Goal: Task Accomplishment & Management: Use online tool/utility

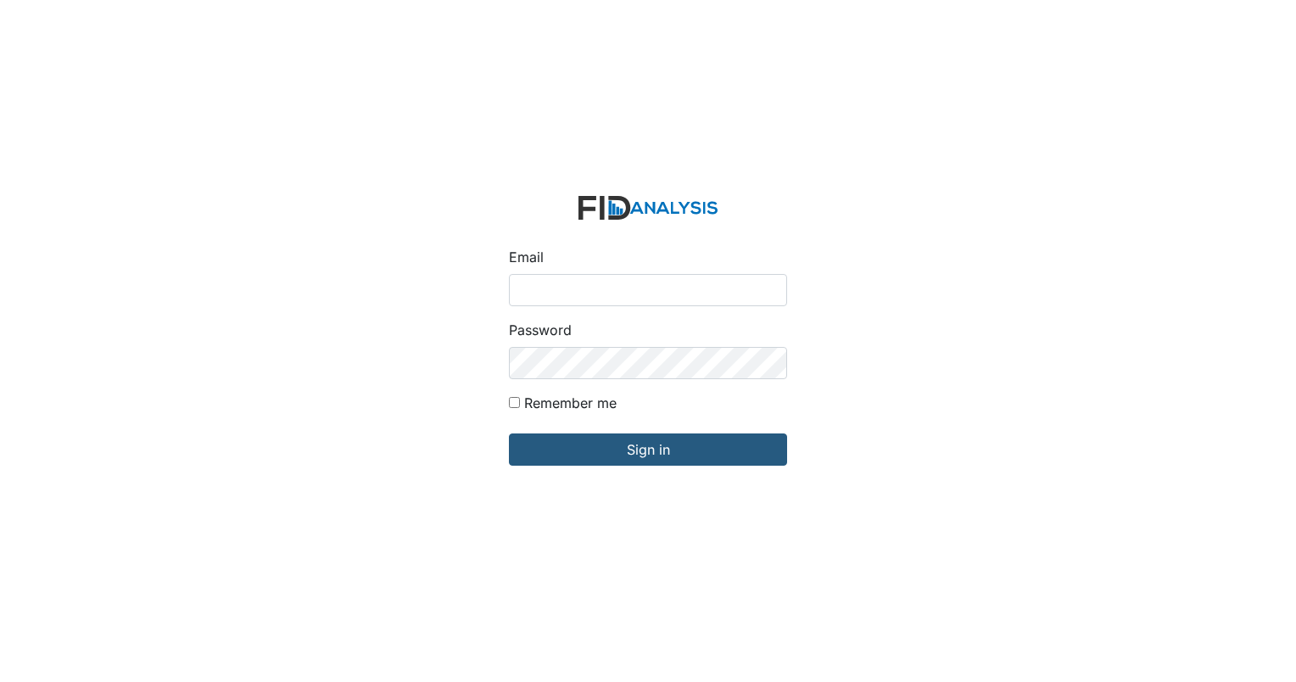
click at [598, 286] on input "Email" at bounding box center [648, 290] width 278 height 32
type input "[EMAIL_ADDRESS][DOMAIN_NAME]"
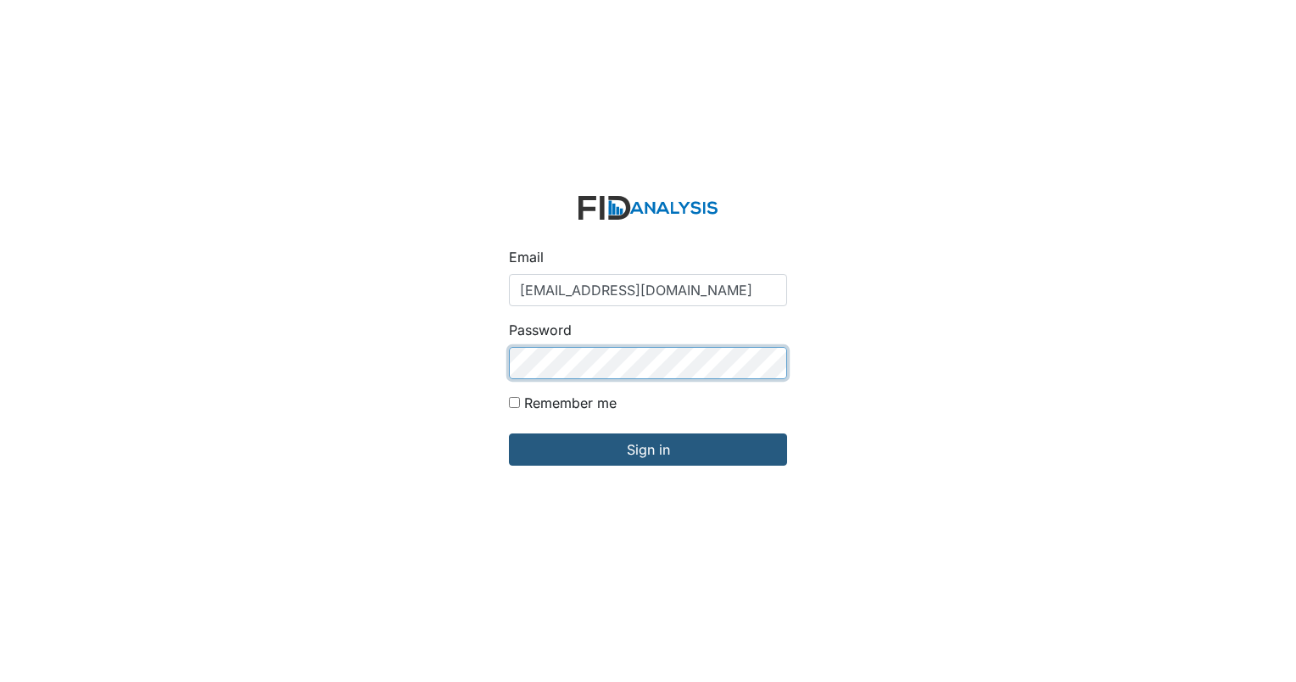
click at [509, 433] on input "Sign in" at bounding box center [648, 449] width 278 height 32
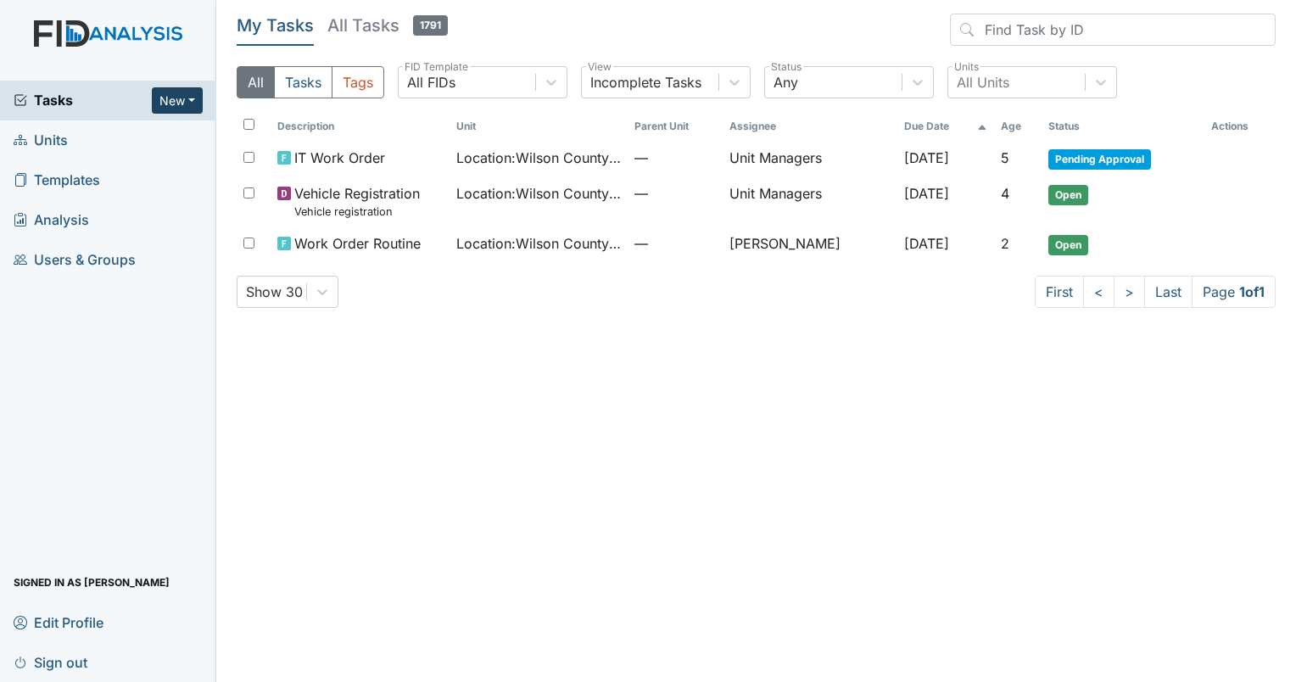
click at [173, 92] on button "New" at bounding box center [177, 100] width 51 height 26
click at [132, 159] on link "Inspection" at bounding box center [134, 162] width 134 height 27
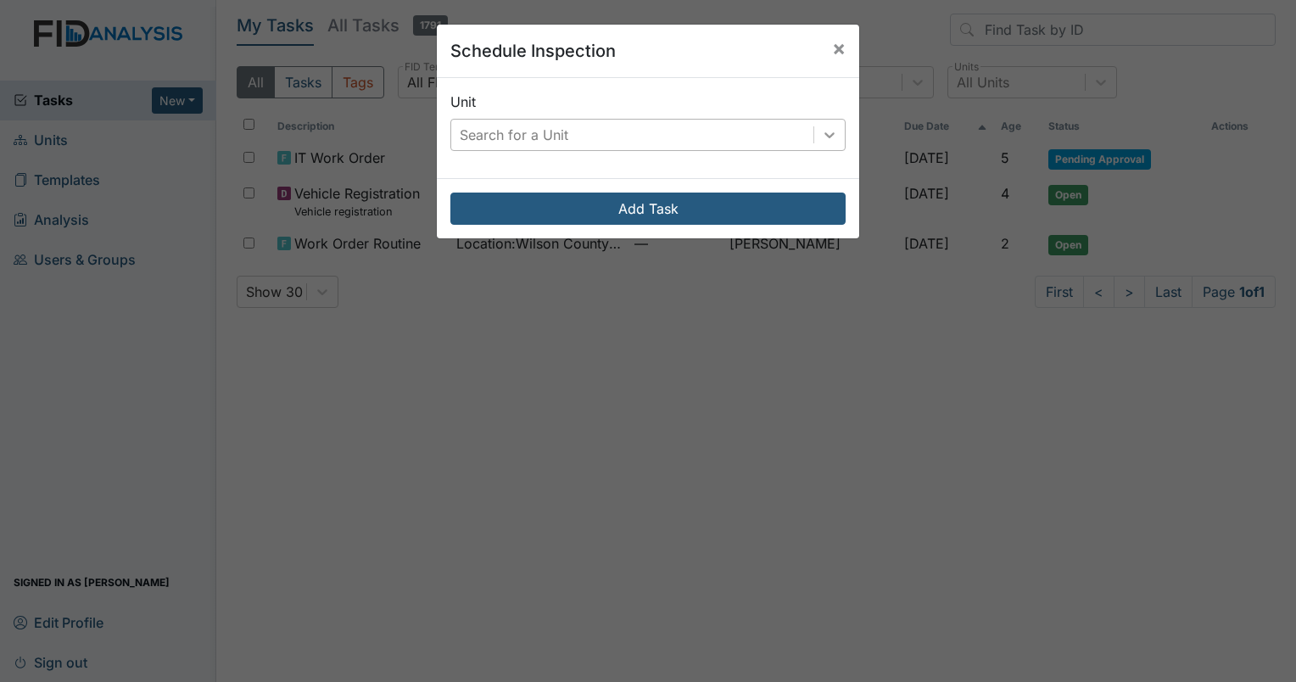
click at [821, 141] on icon at bounding box center [829, 134] width 17 height 17
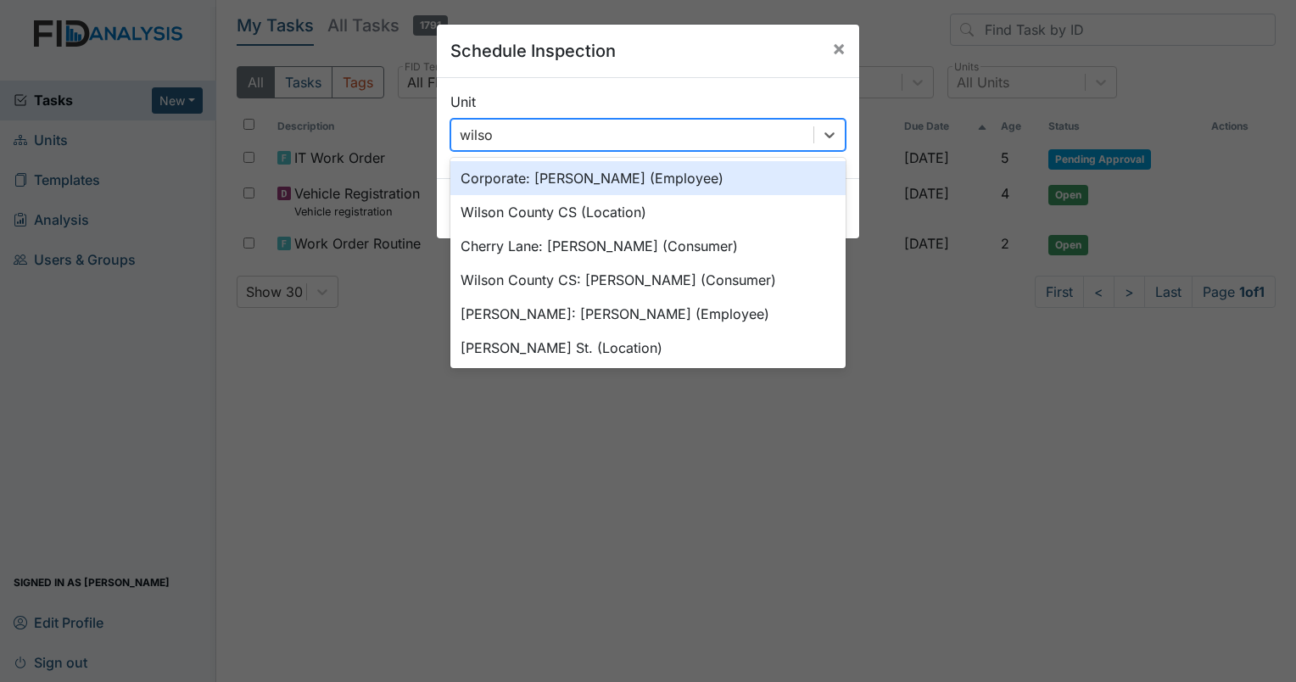
type input "[PERSON_NAME]"
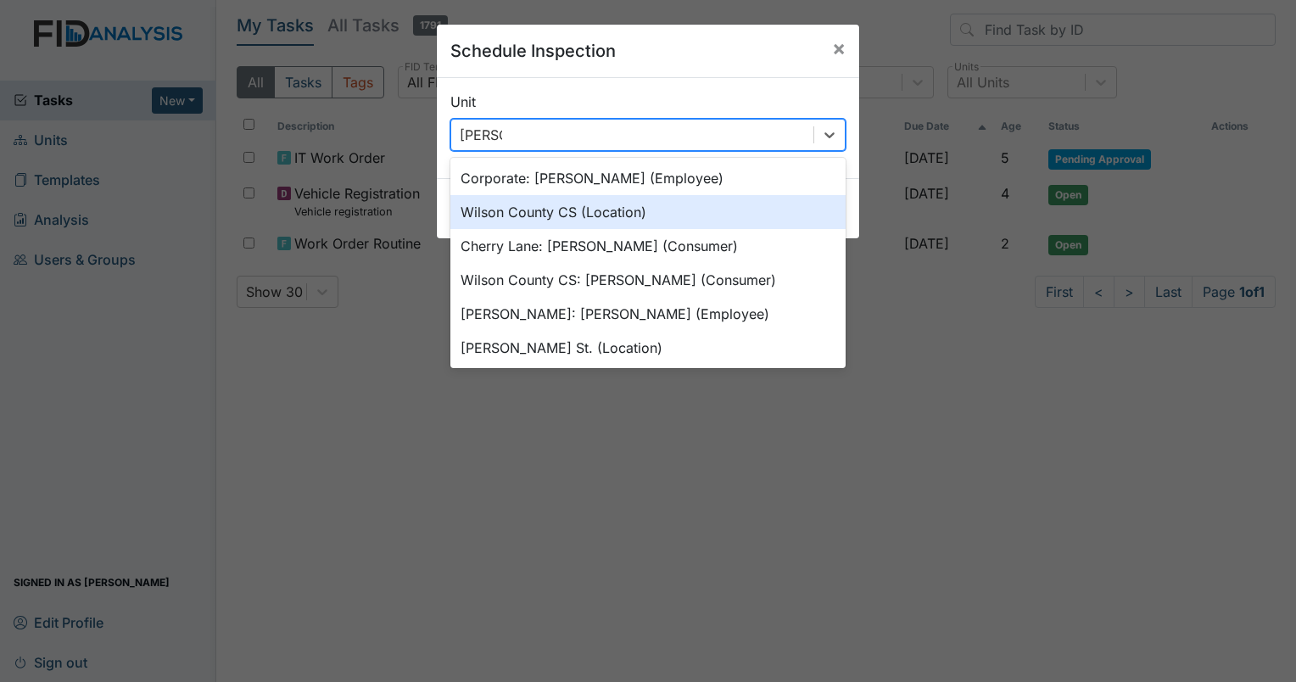
click at [625, 218] on div "Wilson County CS (Location)" at bounding box center [647, 212] width 395 height 34
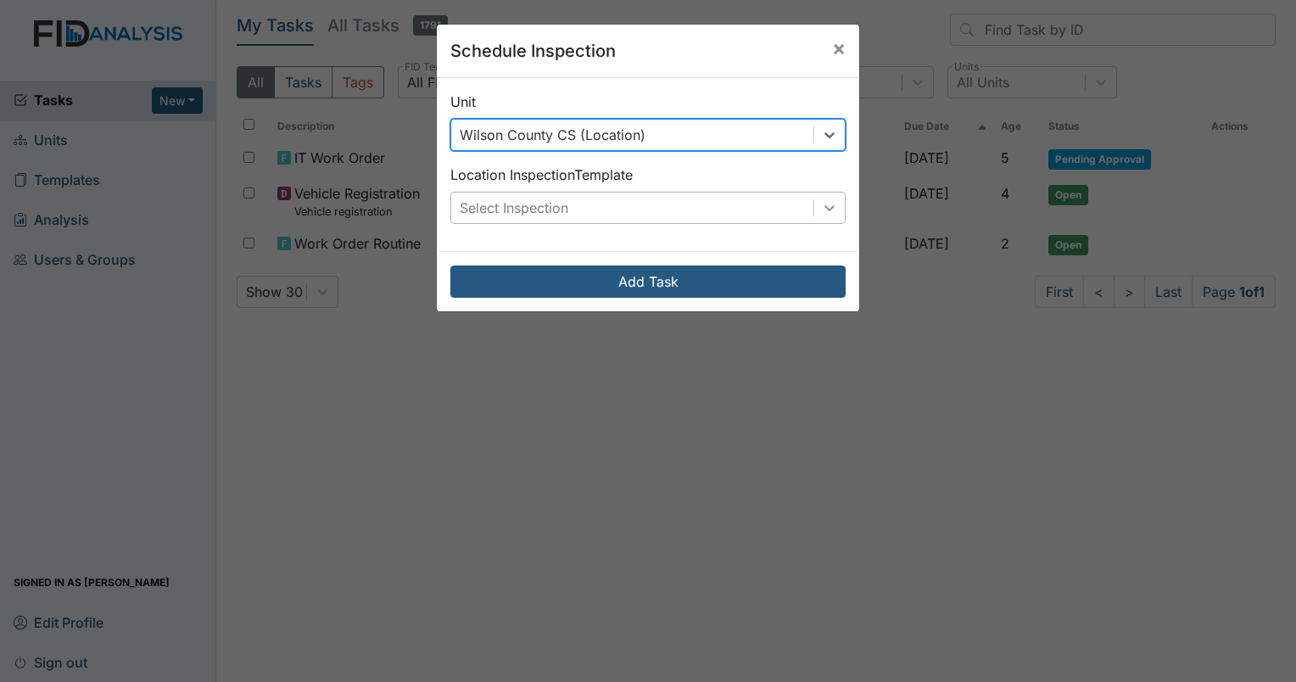
click at [828, 209] on icon at bounding box center [829, 207] width 17 height 17
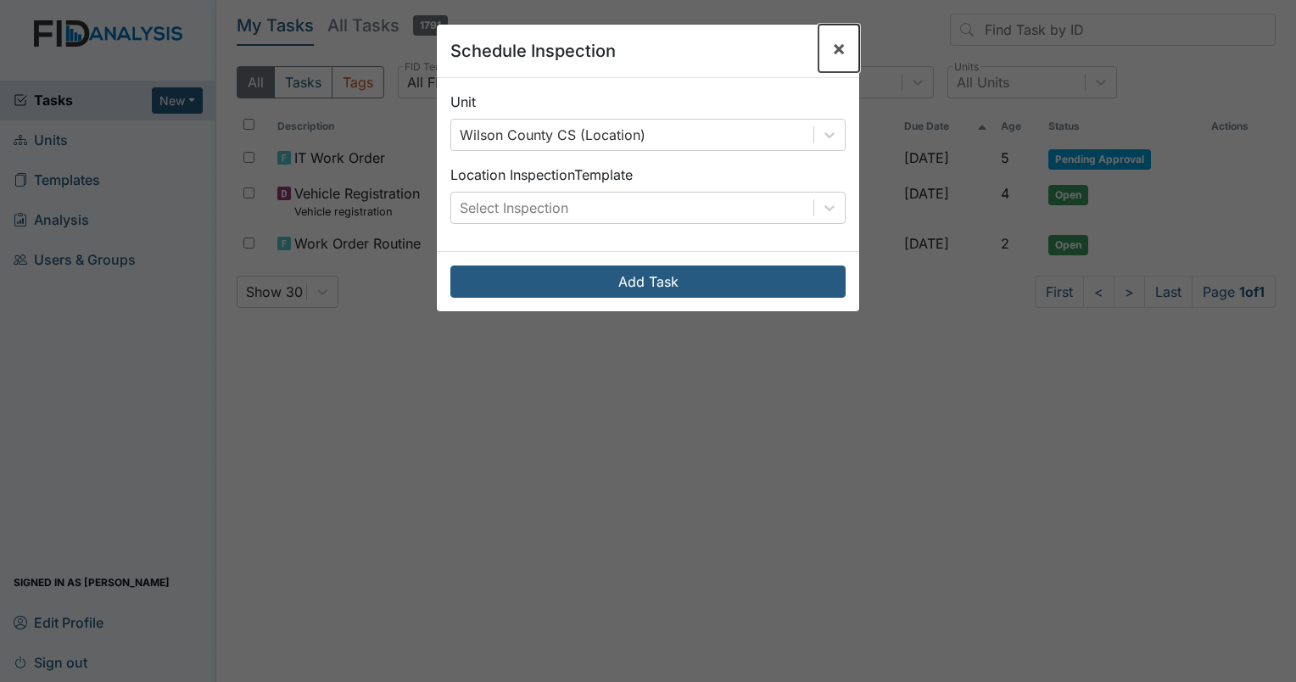
click at [832, 45] on span "×" at bounding box center [839, 48] width 14 height 25
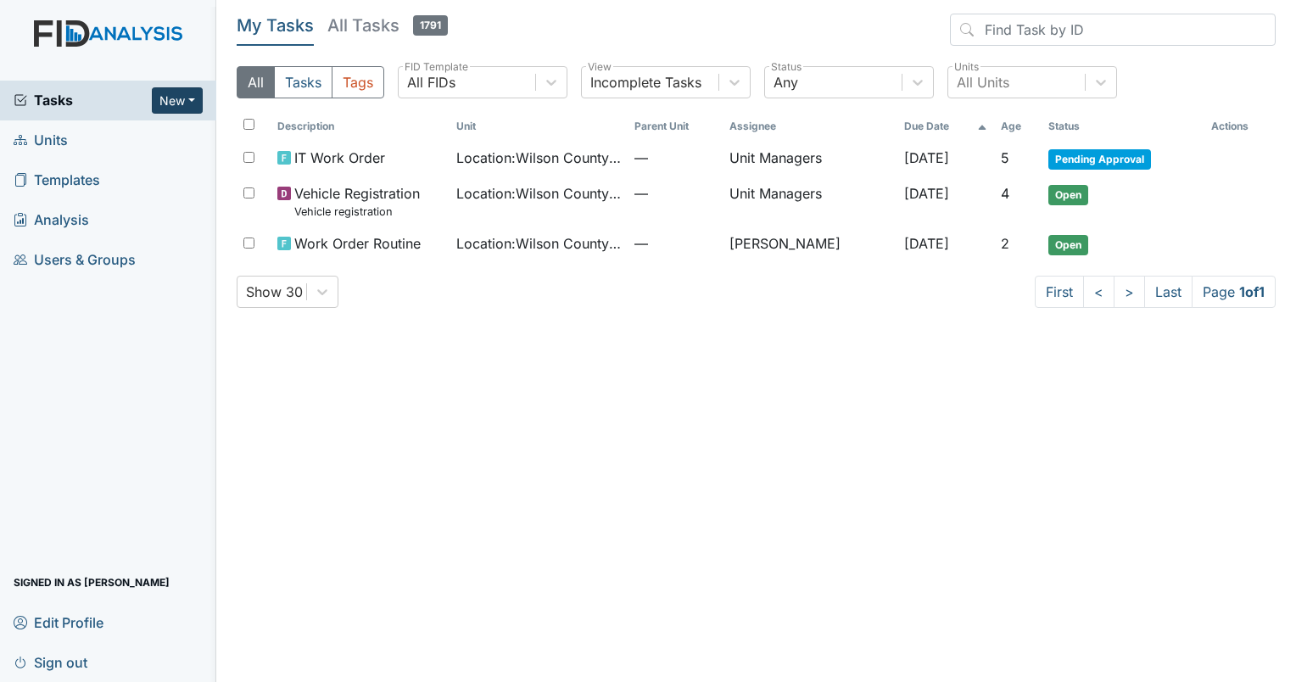
click at [187, 98] on button "New" at bounding box center [177, 100] width 51 height 26
click at [108, 134] on link "Form" at bounding box center [134, 135] width 134 height 27
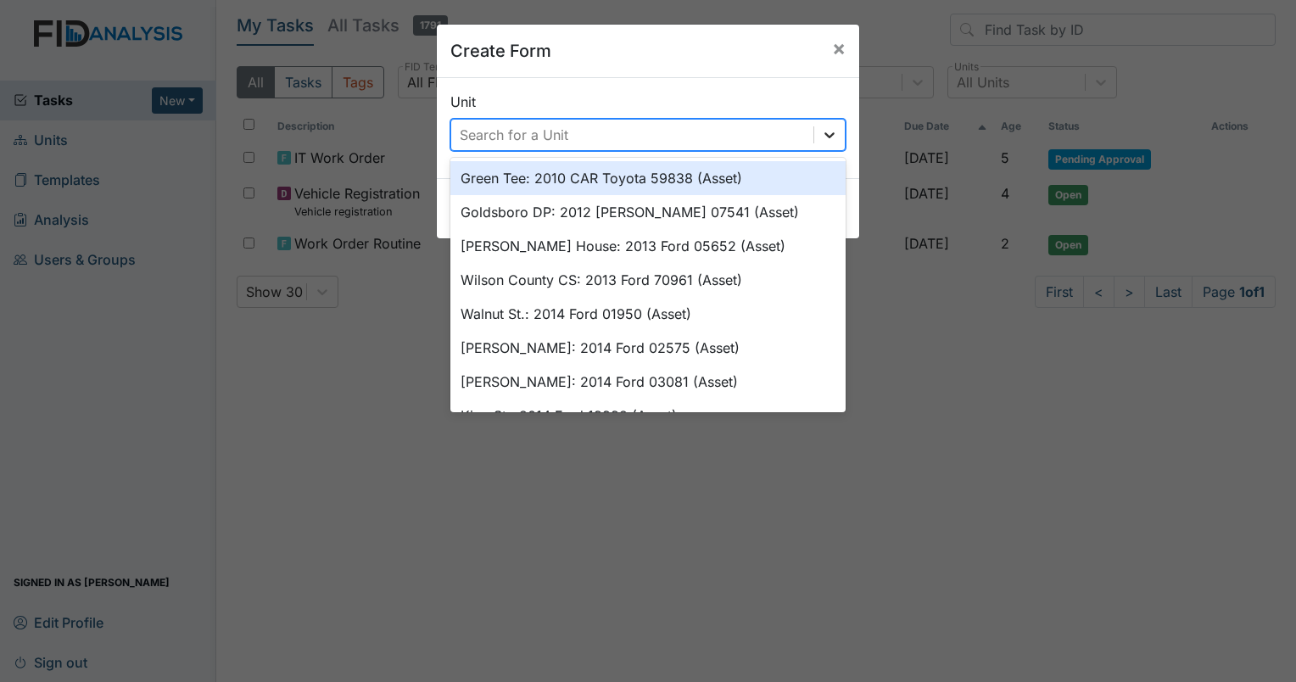
click at [825, 132] on icon at bounding box center [829, 134] width 17 height 17
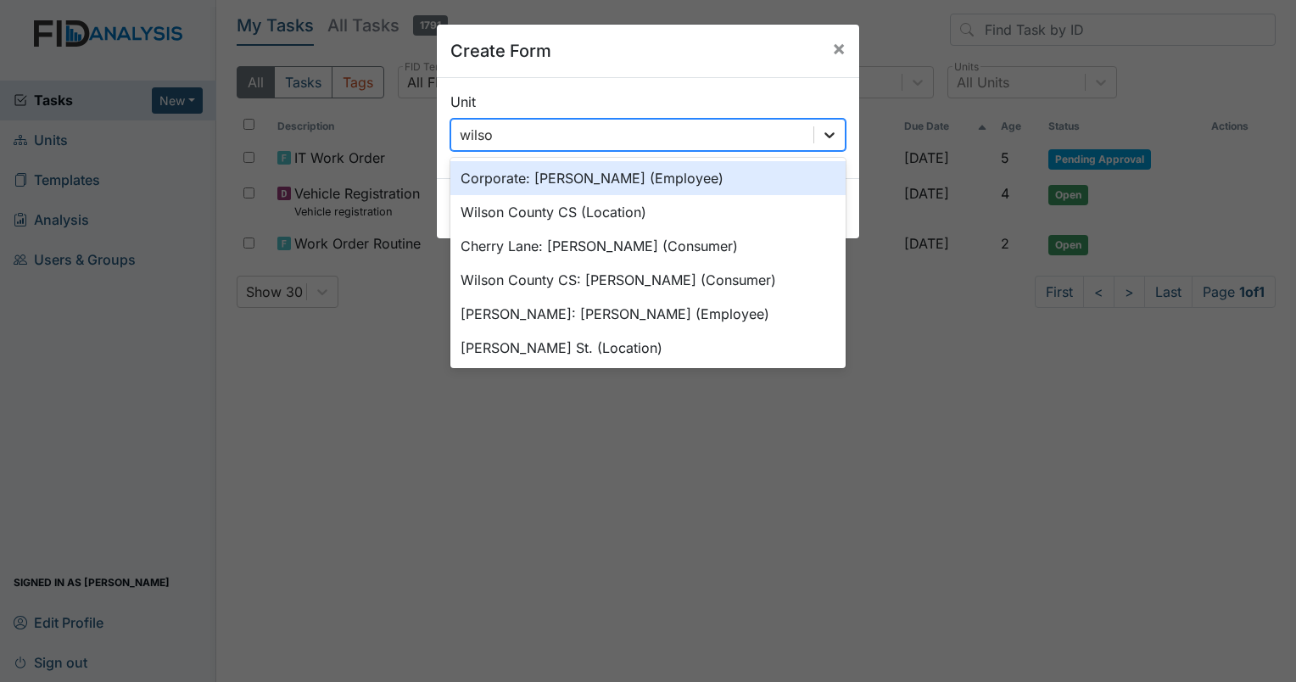
type input "[PERSON_NAME]"
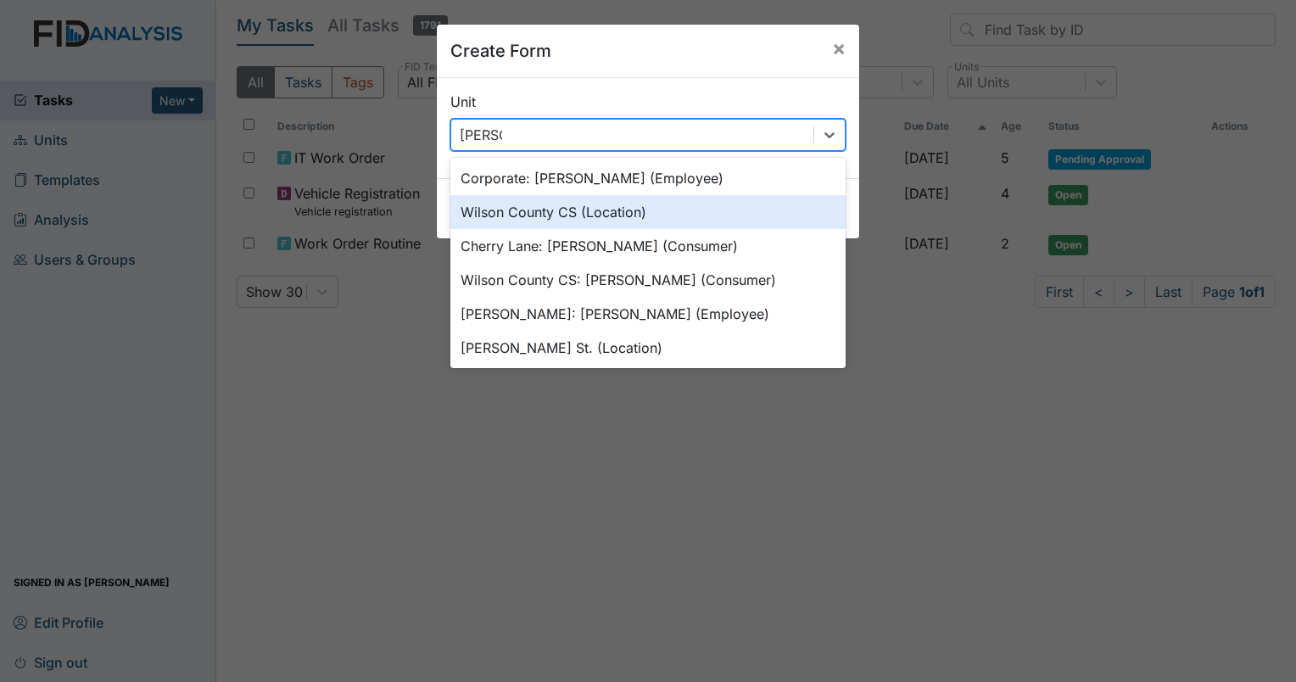
click at [651, 212] on div "Wilson County CS (Location)" at bounding box center [647, 212] width 395 height 34
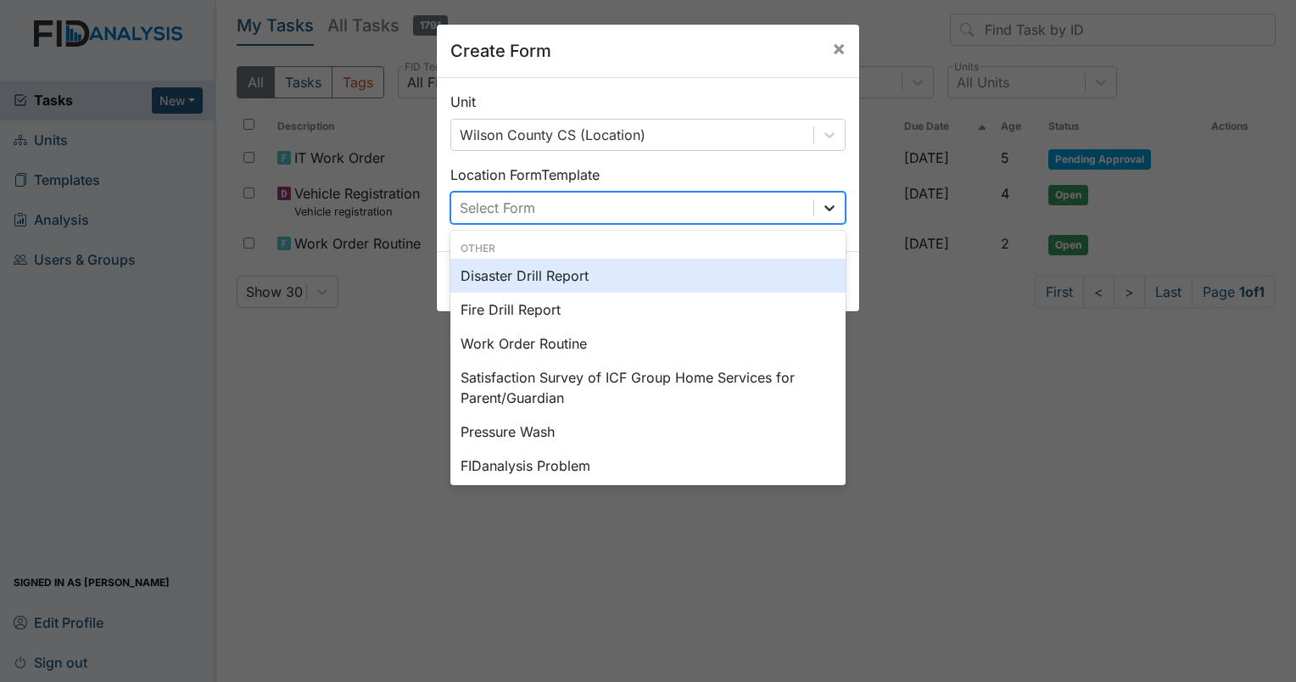
click at [829, 210] on icon at bounding box center [829, 207] width 17 height 17
click at [833, 54] on span "×" at bounding box center [839, 48] width 14 height 25
